Goal: Navigation & Orientation: Find specific page/section

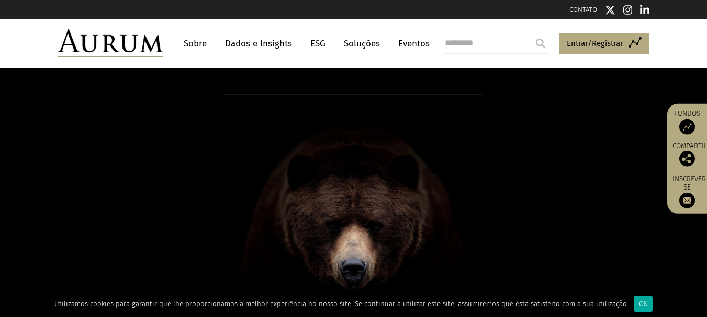
click at [190, 45] on font "Sobre" at bounding box center [195, 43] width 23 height 11
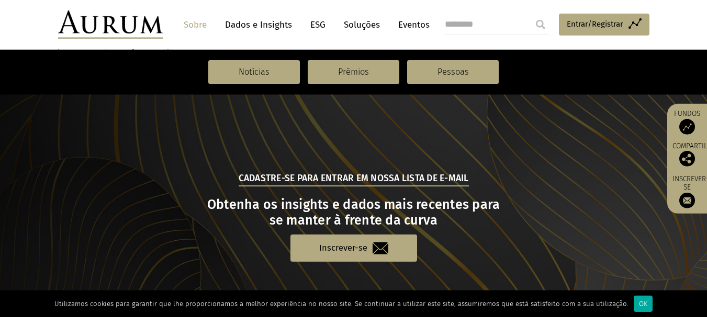
scroll to position [1260, 0]
